Goal: Find specific page/section: Find specific page/section

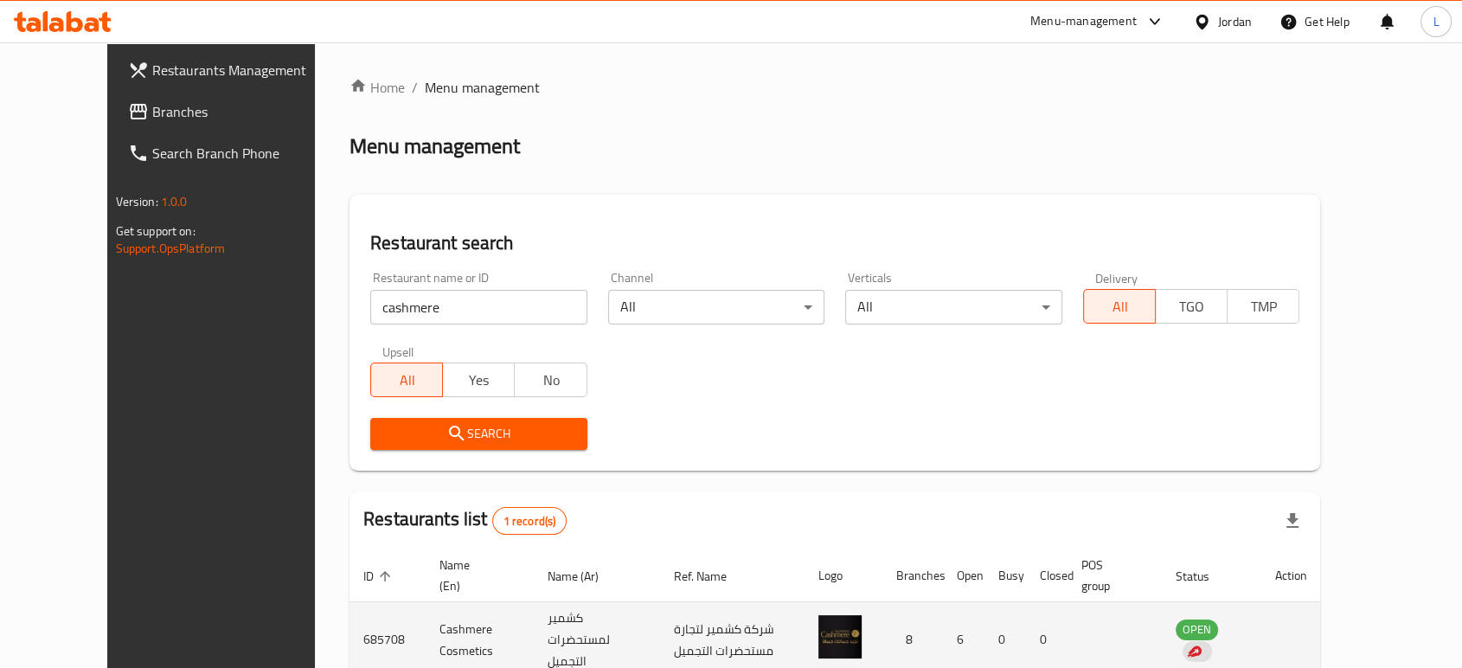
click at [426, 630] on td "Cashmere Cosmetics" at bounding box center [480, 640] width 108 height 76
copy td "Cashmere Cosmetics"
click at [349, 639] on td "685708" at bounding box center [387, 640] width 76 height 76
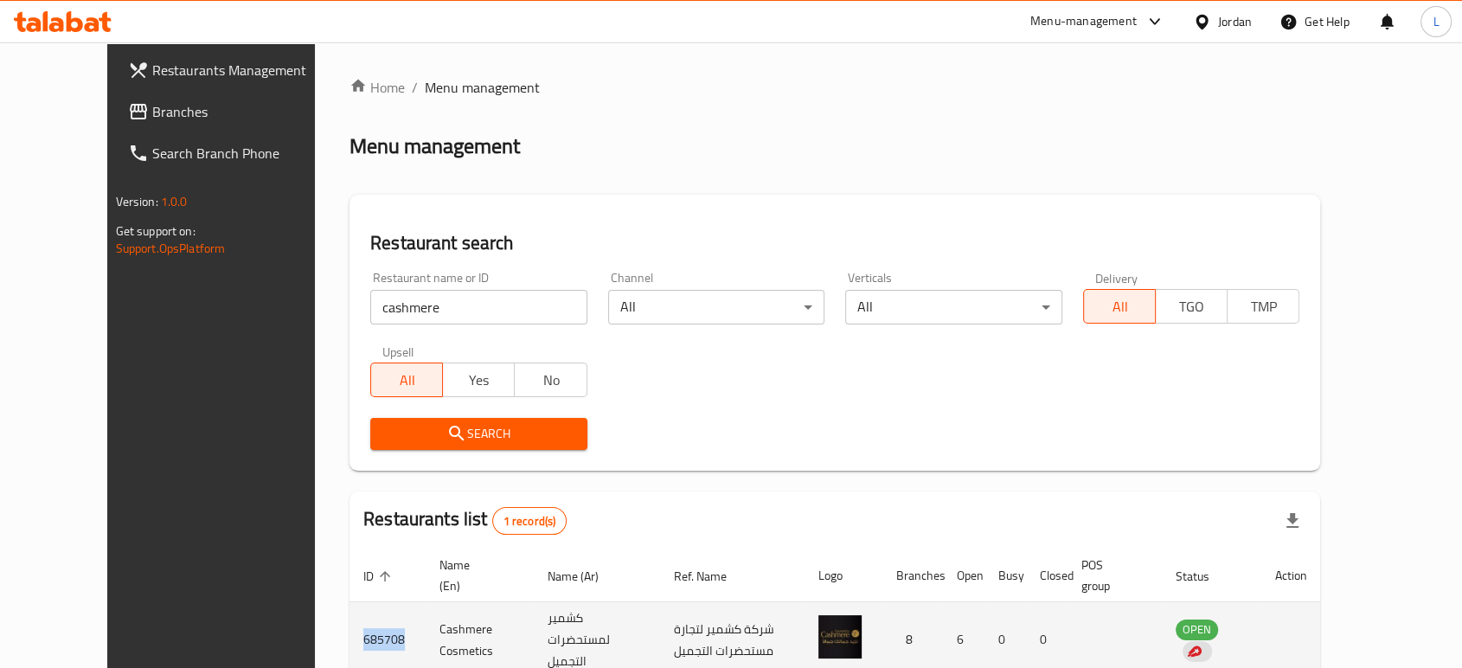
click at [349, 639] on td "685708" at bounding box center [387, 640] width 76 height 76
copy td "685708"
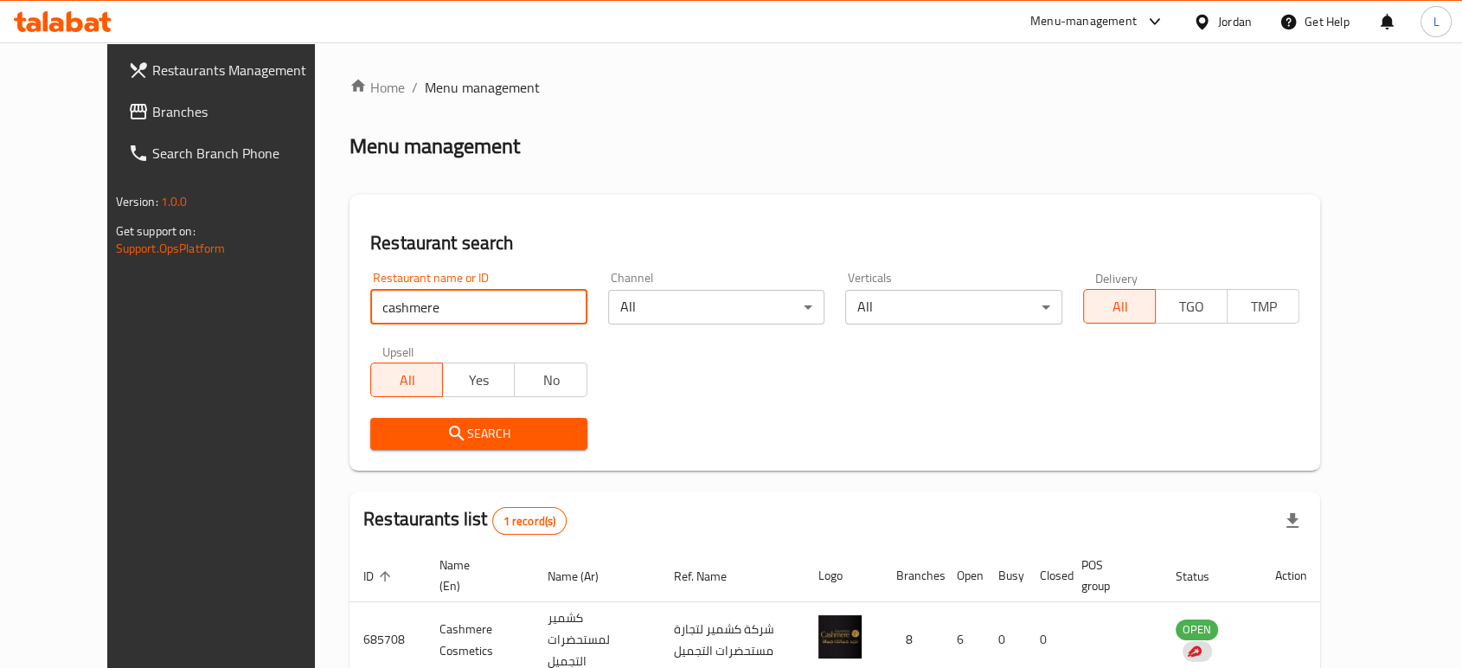
drag, startPoint x: 406, startPoint y: 300, endPoint x: 242, endPoint y: 294, distance: 163.6
click at [315, 298] on div "Home / Menu management Menu management Restaurant search Restaurant name or ID …" at bounding box center [835, 406] width 1040 height 729
type input "[PERSON_NAME]"
click button "Search" at bounding box center [478, 434] width 217 height 32
